Goal: Task Accomplishment & Management: Check status

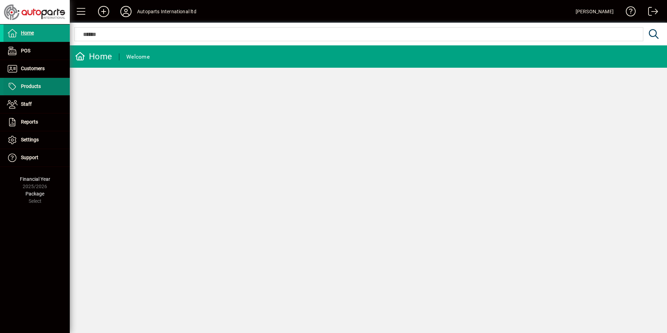
click at [40, 91] on span at bounding box center [36, 86] width 66 height 17
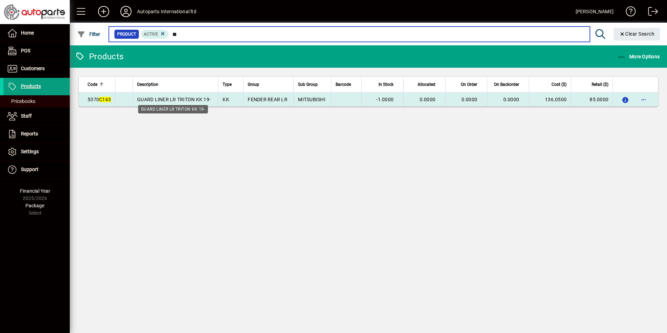
type input "*"
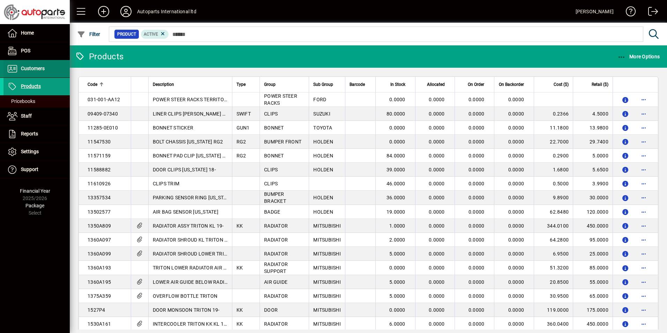
click at [35, 69] on span "Customers" at bounding box center [33, 69] width 24 height 6
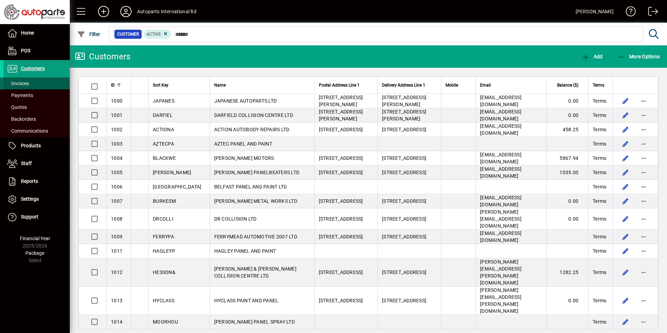
click at [39, 84] on span at bounding box center [36, 83] width 66 height 17
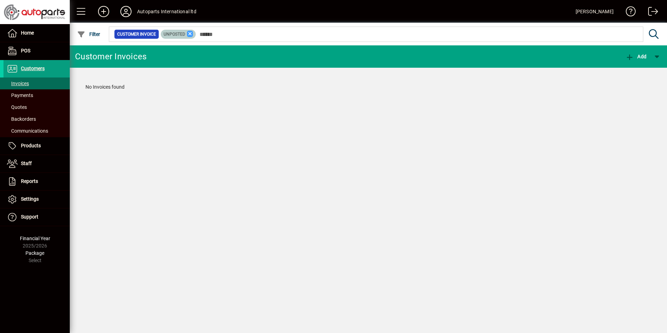
click at [189, 35] on icon at bounding box center [190, 34] width 6 height 6
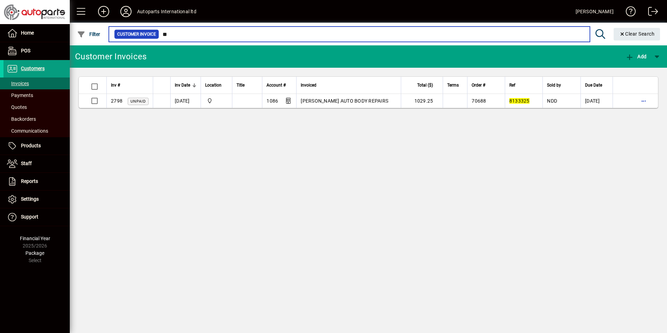
type input "*"
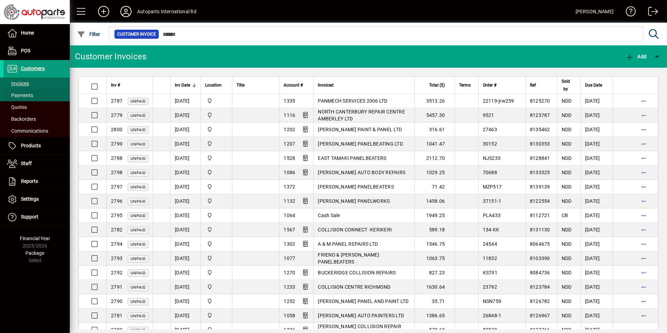
drag, startPoint x: 39, startPoint y: 87, endPoint x: 43, endPoint y: 87, distance: 4.5
click at [39, 87] on span at bounding box center [36, 95] width 66 height 17
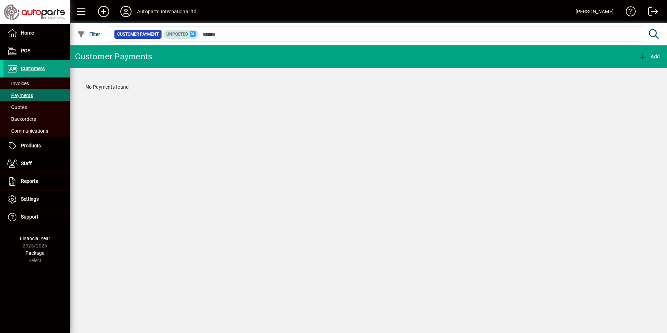
click at [193, 35] on icon at bounding box center [193, 34] width 6 height 6
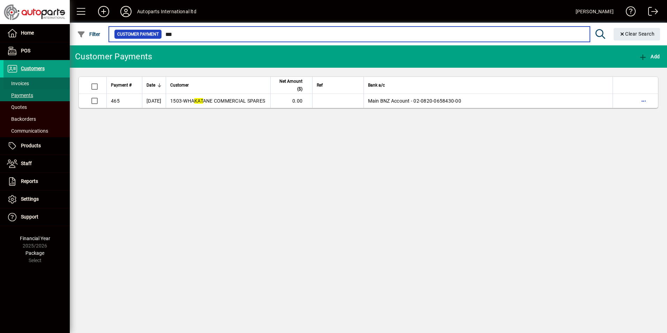
type input "***"
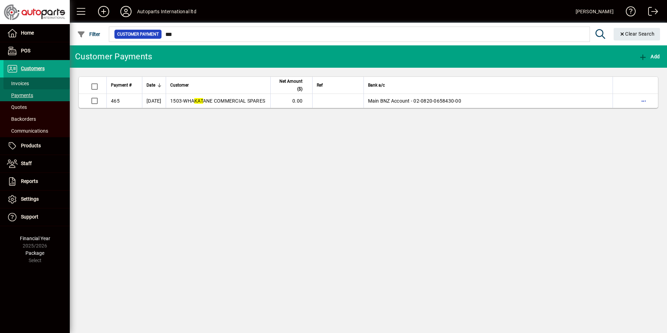
click at [28, 86] on span "Invoices" at bounding box center [18, 84] width 22 height 6
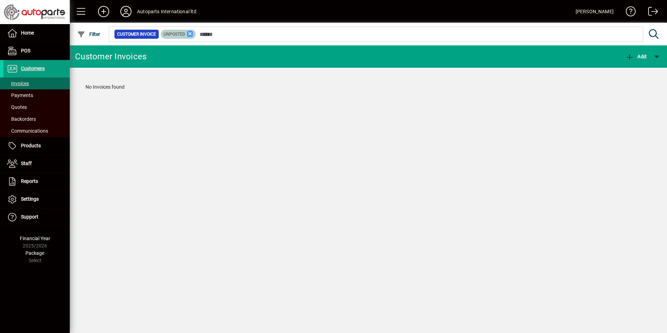
click at [189, 35] on icon at bounding box center [190, 34] width 6 height 6
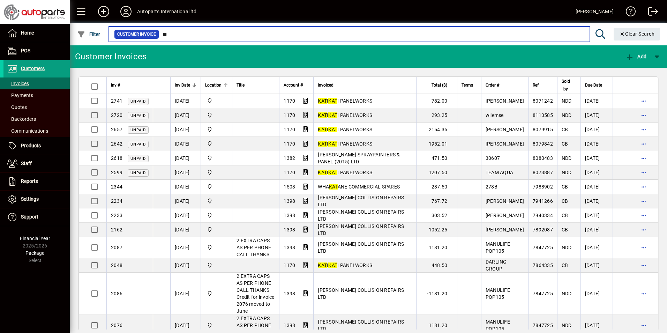
type input "*"
